Goal: Information Seeking & Learning: Learn about a topic

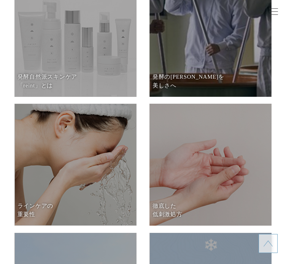
scroll to position [4330, 0]
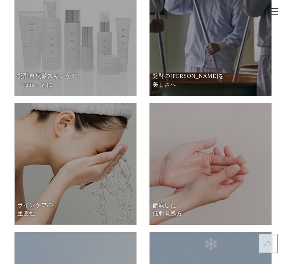
click at [70, 75] on dd at bounding box center [75, 35] width 122 height 122
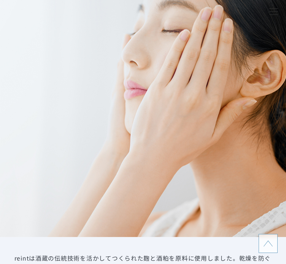
scroll to position [988, 0]
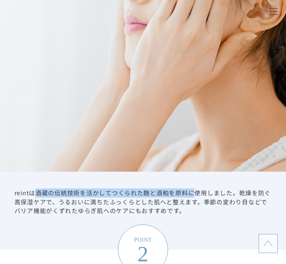
drag, startPoint x: 37, startPoint y: 197, endPoint x: 193, endPoint y: 196, distance: 156.5
click at [193, 196] on dd "reintは酒蔵の伝統技術を活かしてつくられた麹と酒粕を原料に使用しました。乾燥を防ぐ高保湿ケアで、うるおいに満ちたふっくらとした肌へと整えます。季節の変わり…" at bounding box center [142, 201] width 257 height 27
copy dd "酒蔵の伝統技術を活かしてつくられた麹と酒粕を原料に"
